Goal: Task Accomplishment & Management: Manage account settings

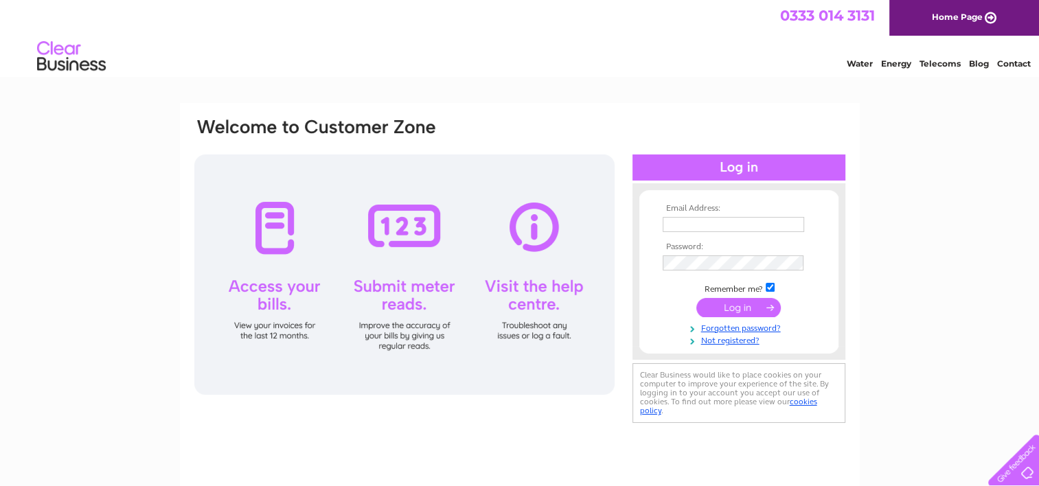
click at [695, 229] on input "text" at bounding box center [733, 224] width 141 height 15
type input "p.millar@newryclinic.com"
click at [696, 299] on input "submit" at bounding box center [738, 308] width 84 height 19
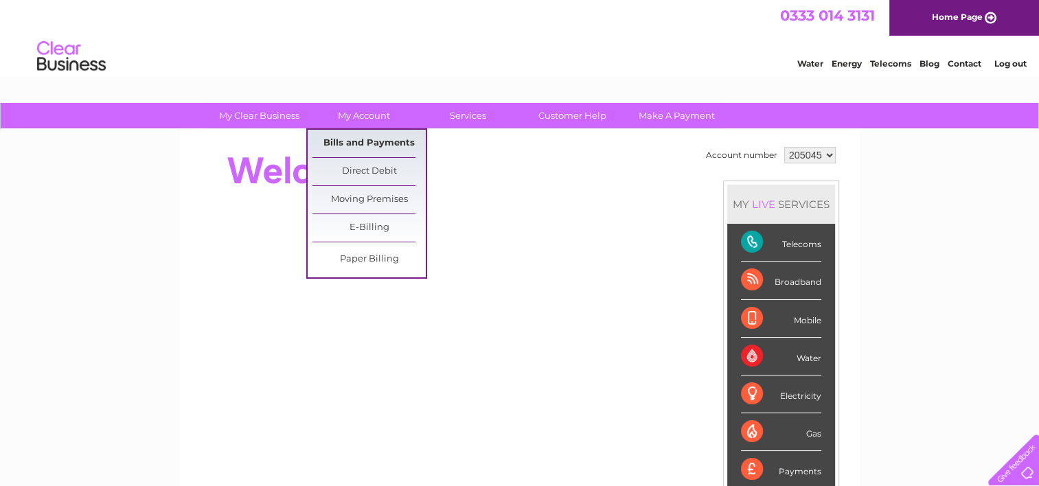
click at [357, 137] on link "Bills and Payments" at bounding box center [368, 143] width 113 height 27
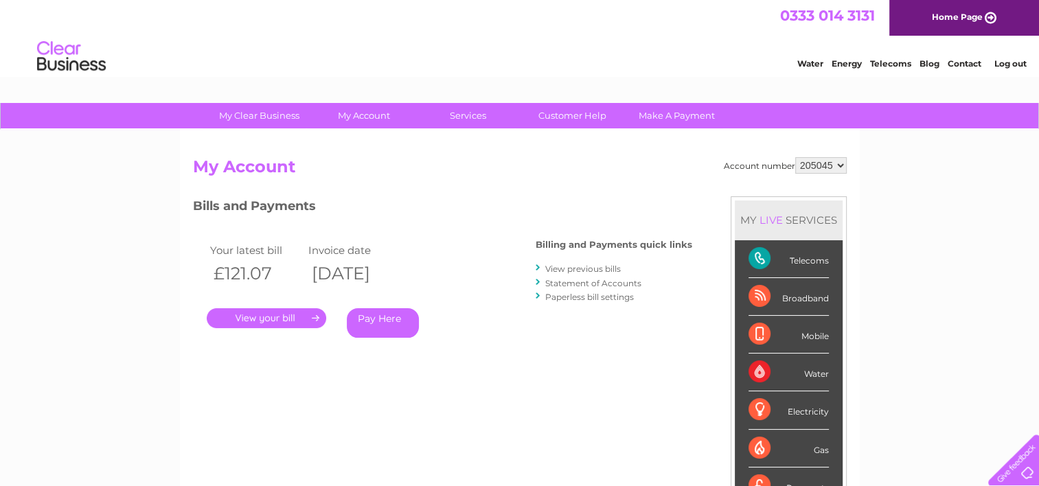
click at [250, 318] on link "." at bounding box center [266, 318] width 119 height 20
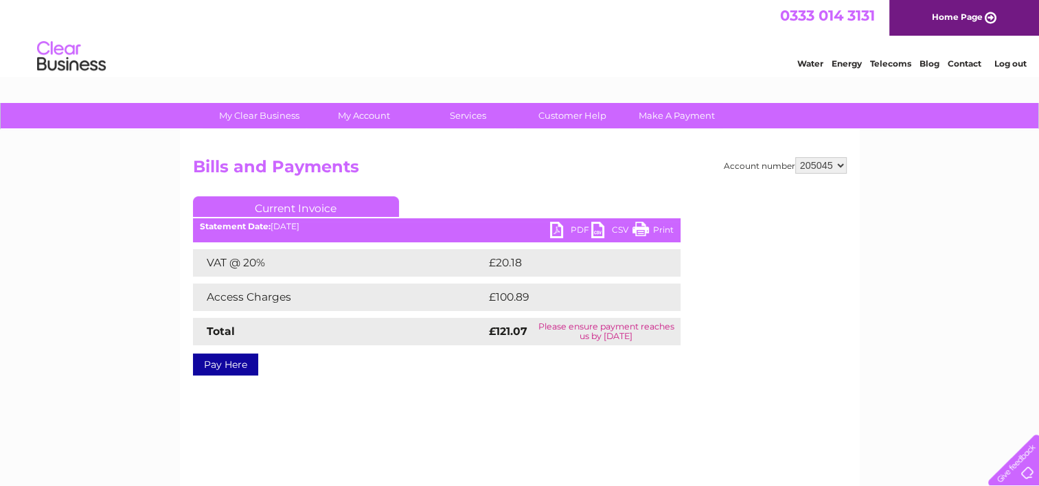
click at [571, 233] on link "PDF" at bounding box center [570, 232] width 41 height 20
click at [580, 225] on link "PDF" at bounding box center [570, 232] width 41 height 20
